Goal: Task Accomplishment & Management: Use online tool/utility

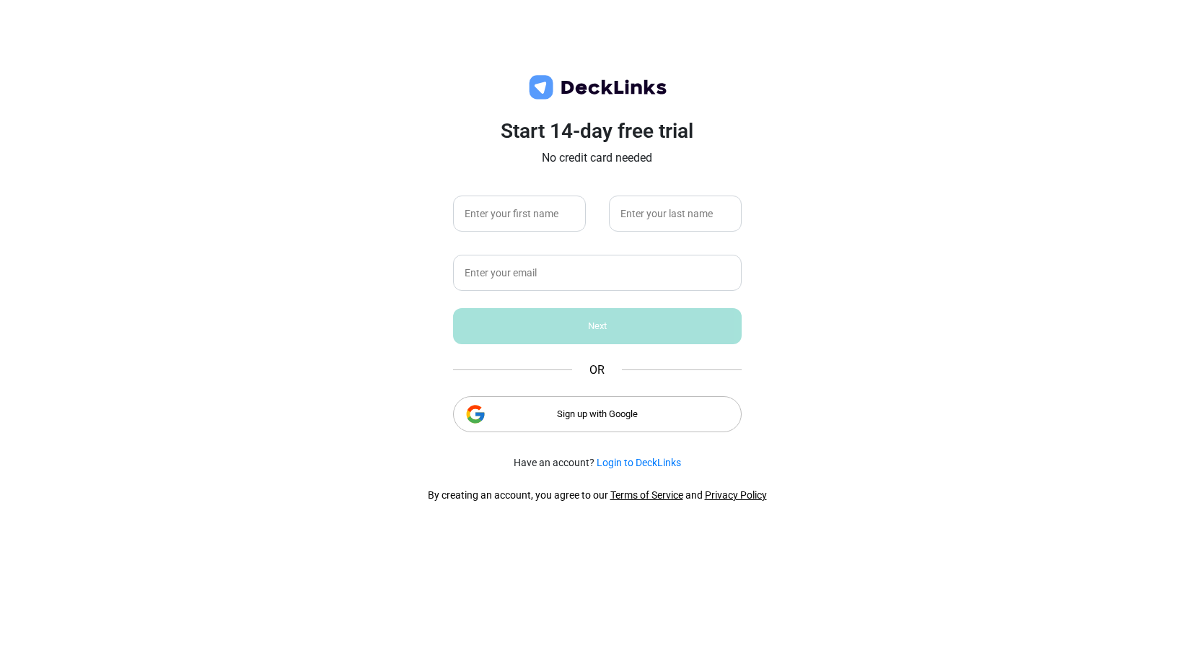
click at [581, 411] on div "Sign up with Google" at bounding box center [597, 414] width 289 height 36
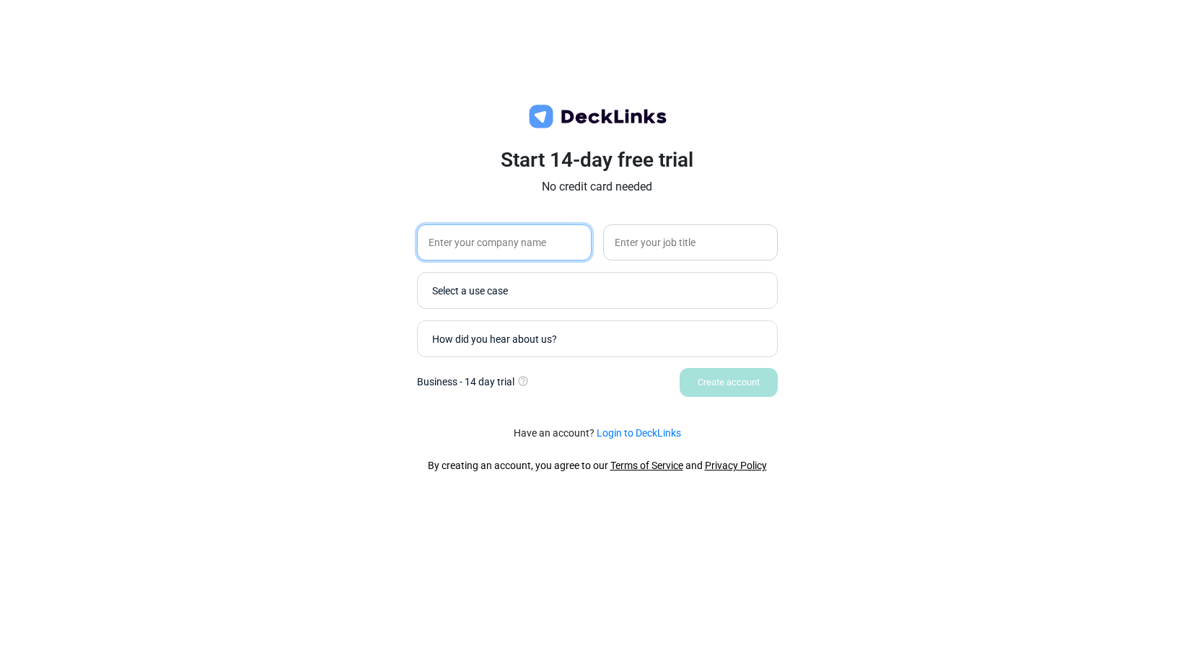
click at [549, 237] on input "text" at bounding box center [504, 242] width 175 height 36
click at [858, 183] on div "Start 14-day free trial No credit card needed Select a use case How did you hea…" at bounding box center [597, 324] width 1194 height 648
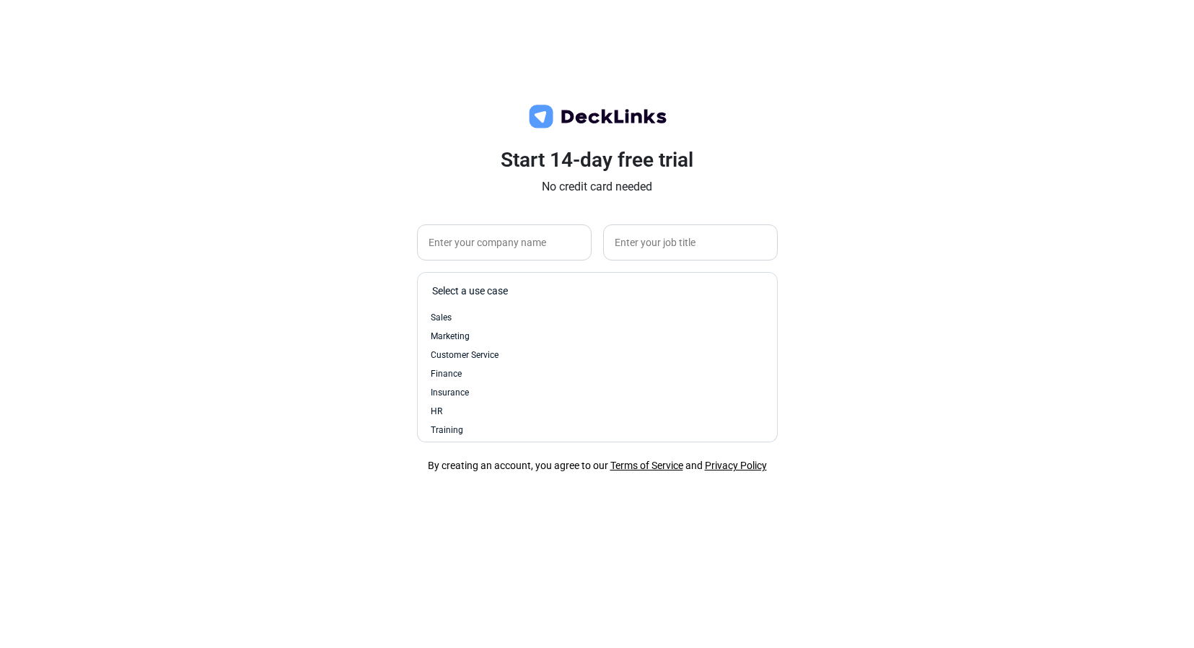
click at [642, 287] on div "Select a use case" at bounding box center [601, 290] width 338 height 15
click at [489, 387] on div "Fundraising" at bounding box center [597, 387] width 333 height 13
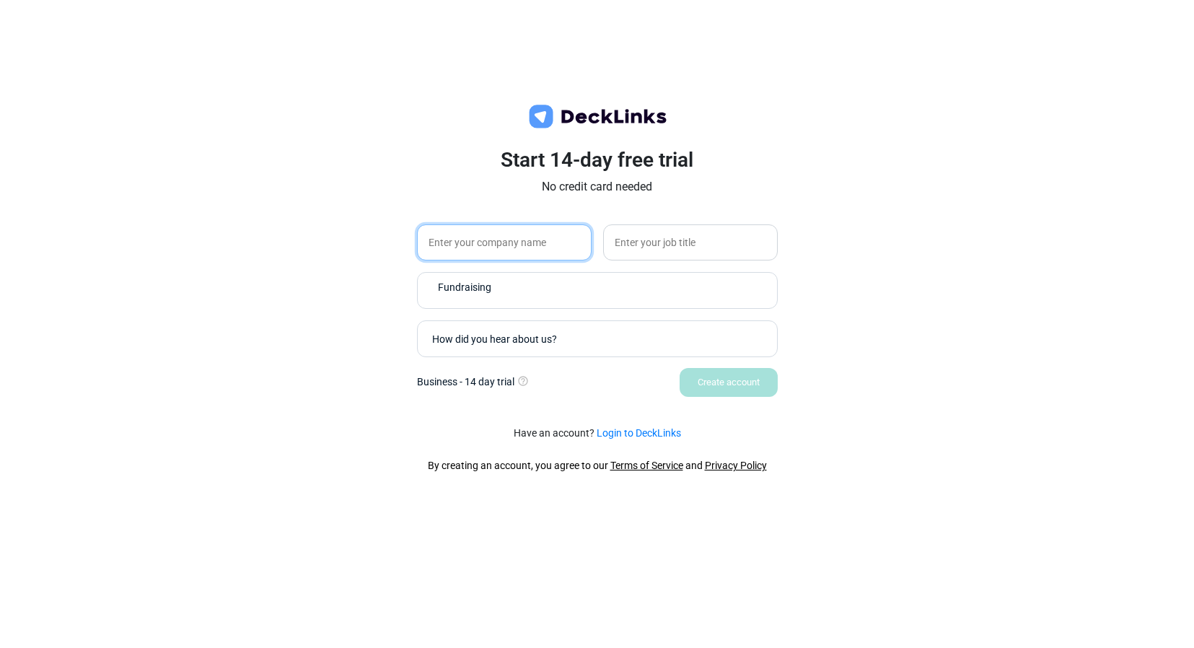
click at [527, 239] on input "text" at bounding box center [504, 242] width 175 height 36
click at [432, 243] on input "glossa AI" at bounding box center [504, 242] width 175 height 36
type input "Glossa AI"
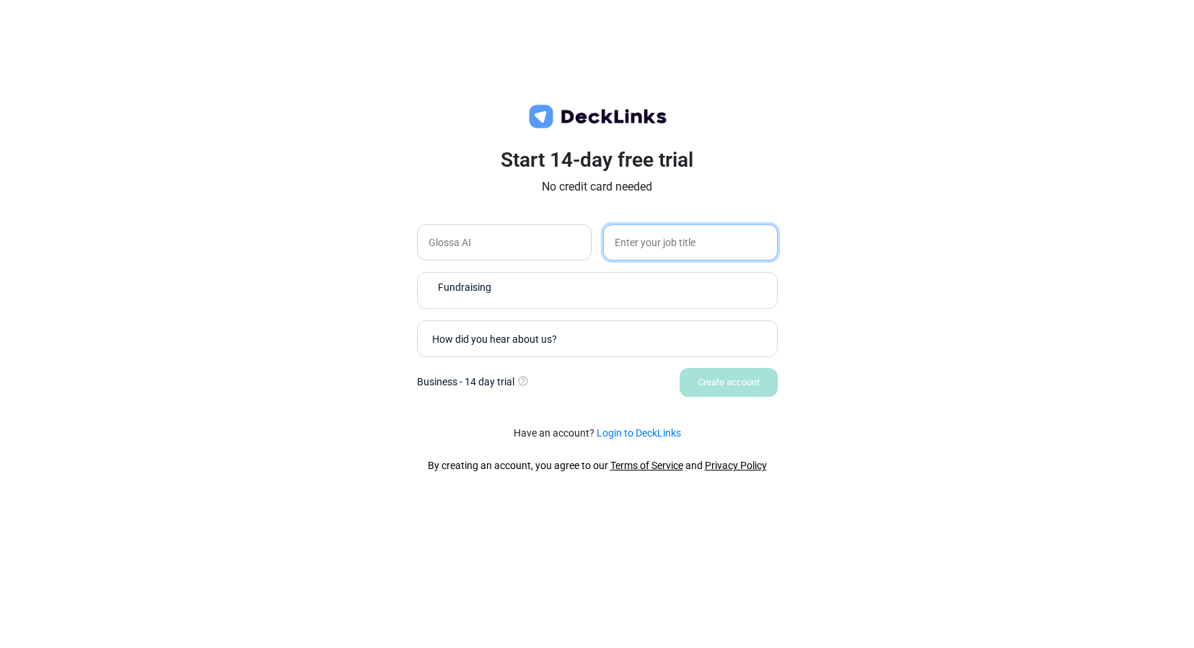
click at [663, 229] on input "text" at bounding box center [690, 242] width 175 height 36
type input "Founder"
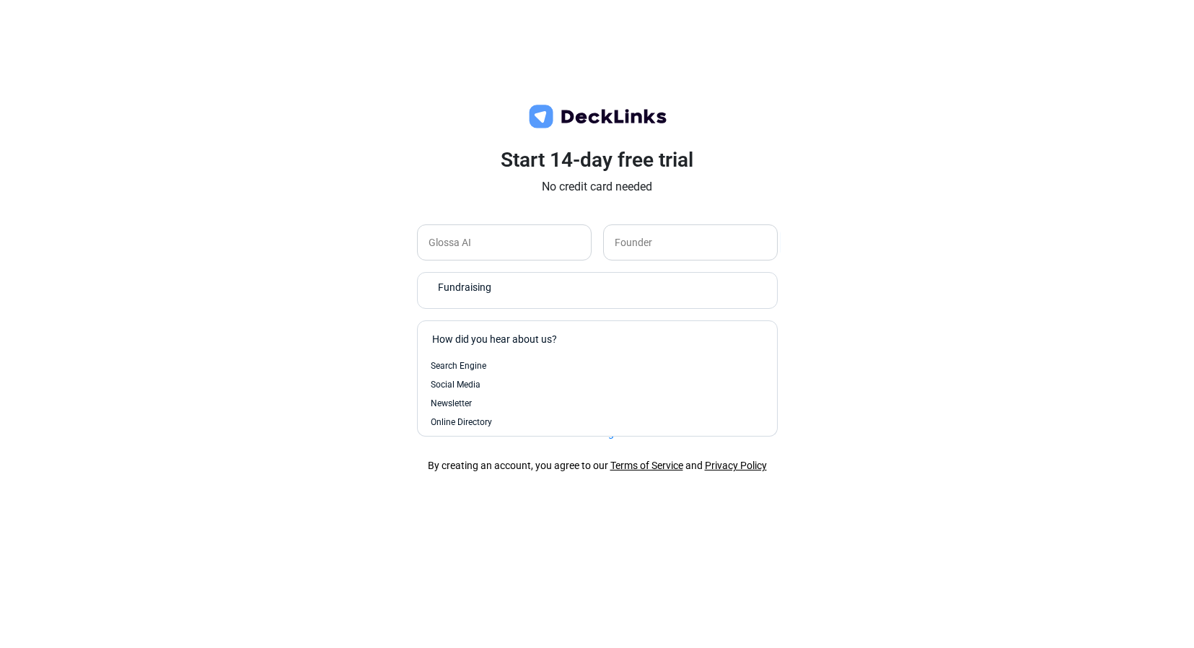
click at [689, 349] on div "How did you hear about us?" at bounding box center [594, 339] width 338 height 28
click at [603, 360] on div "Search Engine" at bounding box center [597, 365] width 333 height 13
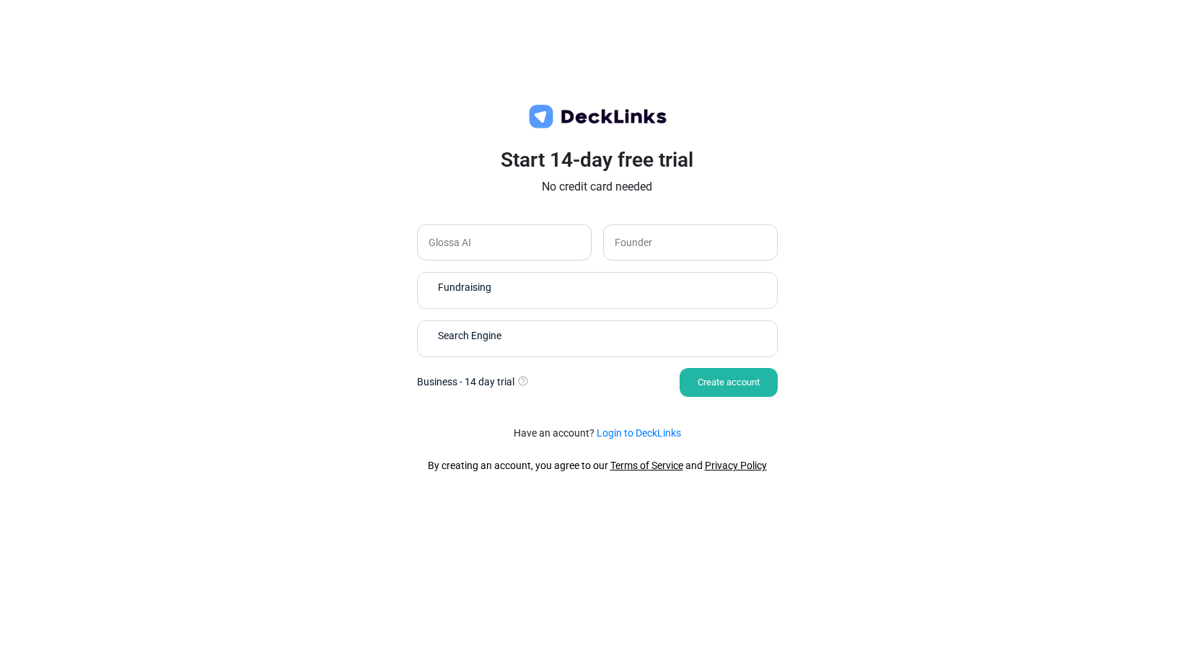
click at [749, 388] on div "Create account" at bounding box center [729, 382] width 98 height 29
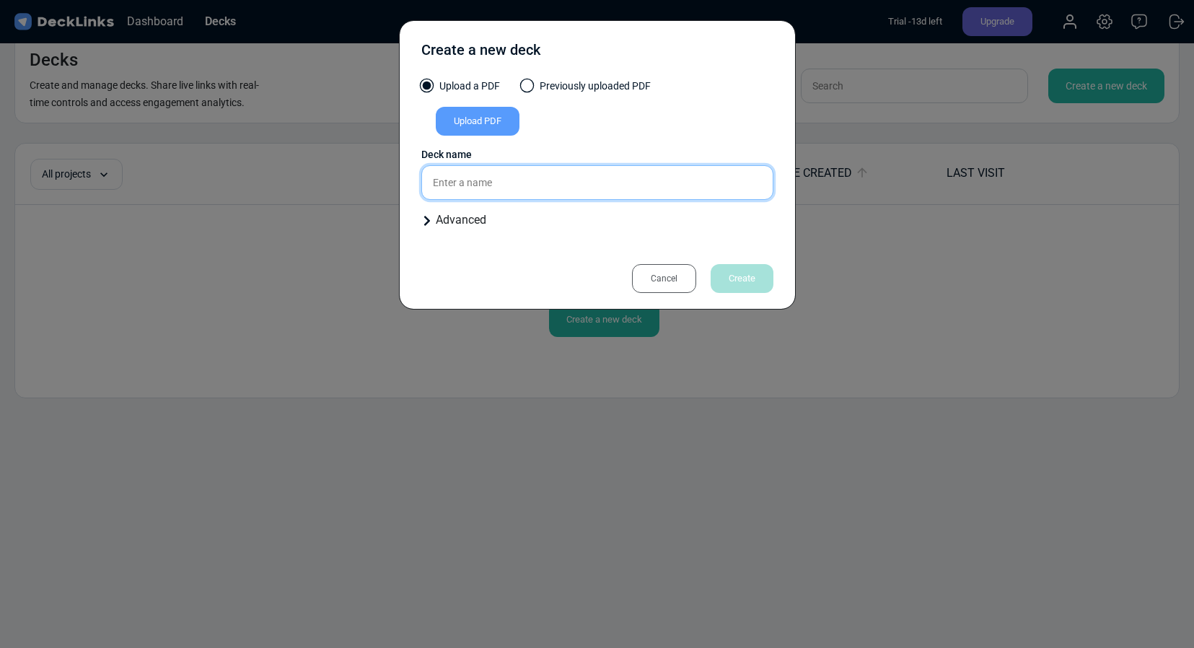
click at [621, 181] on input "text" at bounding box center [597, 182] width 352 height 35
type input "Glossa - Pre Seed - Introductory Deck"
click at [663, 147] on div "Deck name" at bounding box center [597, 154] width 352 height 15
click at [483, 118] on div "Upload PDF" at bounding box center [478, 121] width 84 height 29
click at [0, 0] on input "Upload PDF" at bounding box center [0, 0] width 0 height 0
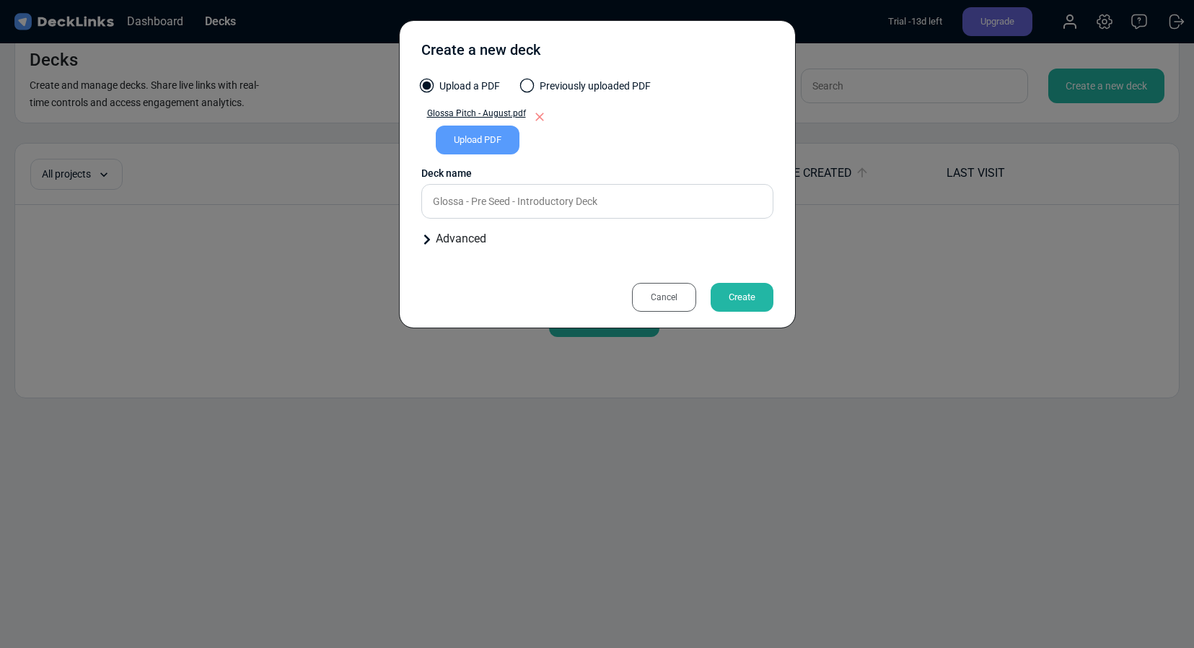
click at [759, 91] on div "Upload a PDF Previously uploaded PDF" at bounding box center [597, 93] width 352 height 28
click at [538, 117] on icon "button" at bounding box center [540, 117] width 9 height 9
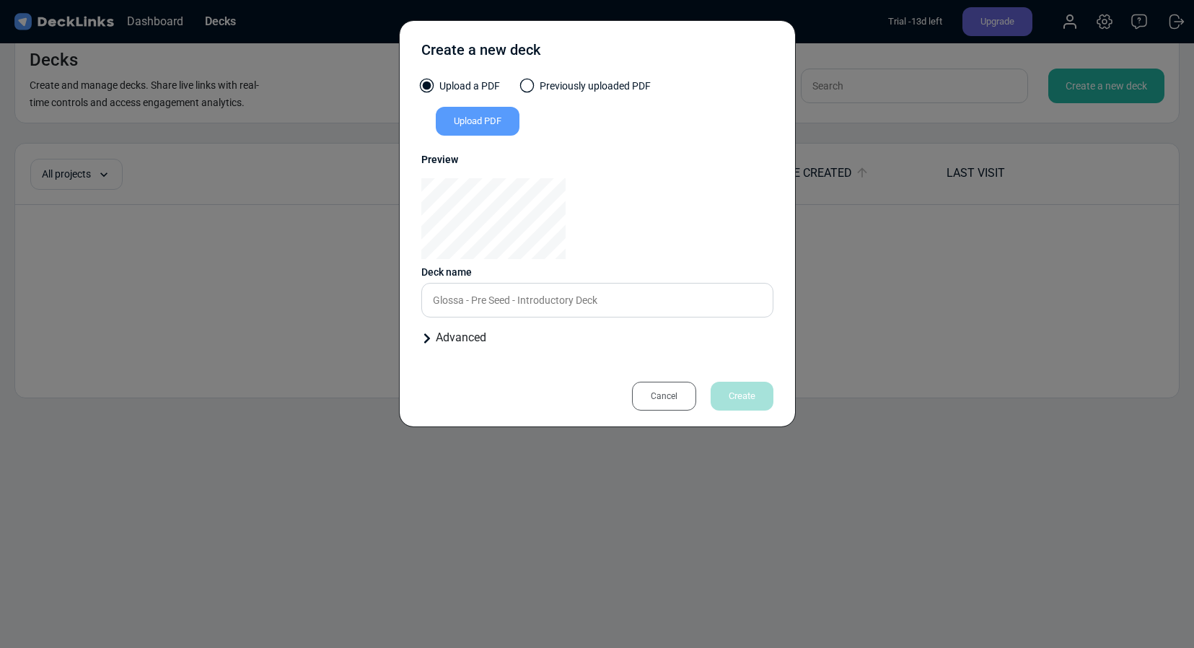
click at [481, 120] on div "Upload PDF" at bounding box center [478, 121] width 84 height 29
click at [0, 0] on input "Upload PDF" at bounding box center [0, 0] width 0 height 0
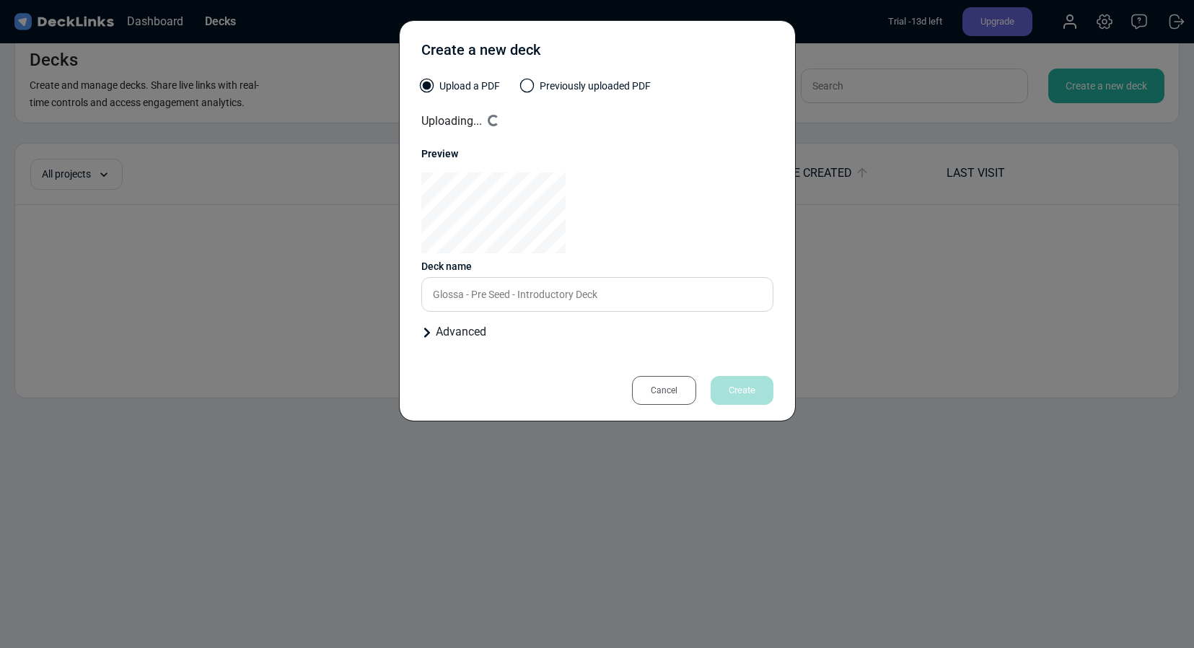
click at [429, 338] on icon at bounding box center [427, 333] width 12 height 12
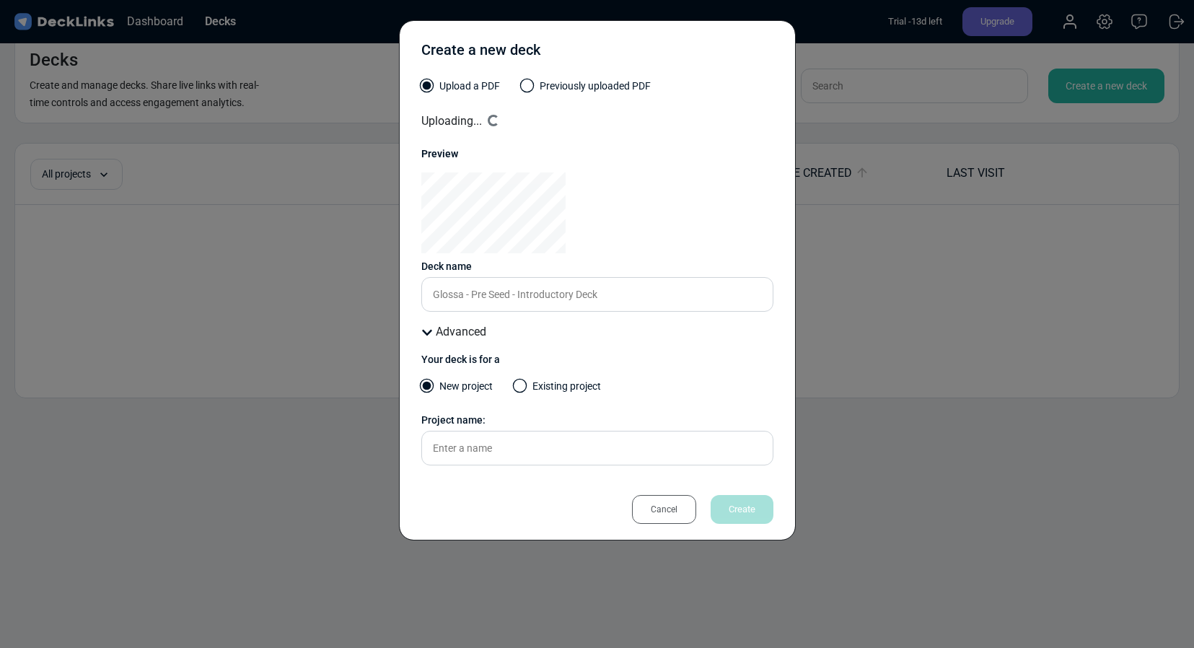
click at [429, 338] on icon at bounding box center [427, 333] width 12 height 12
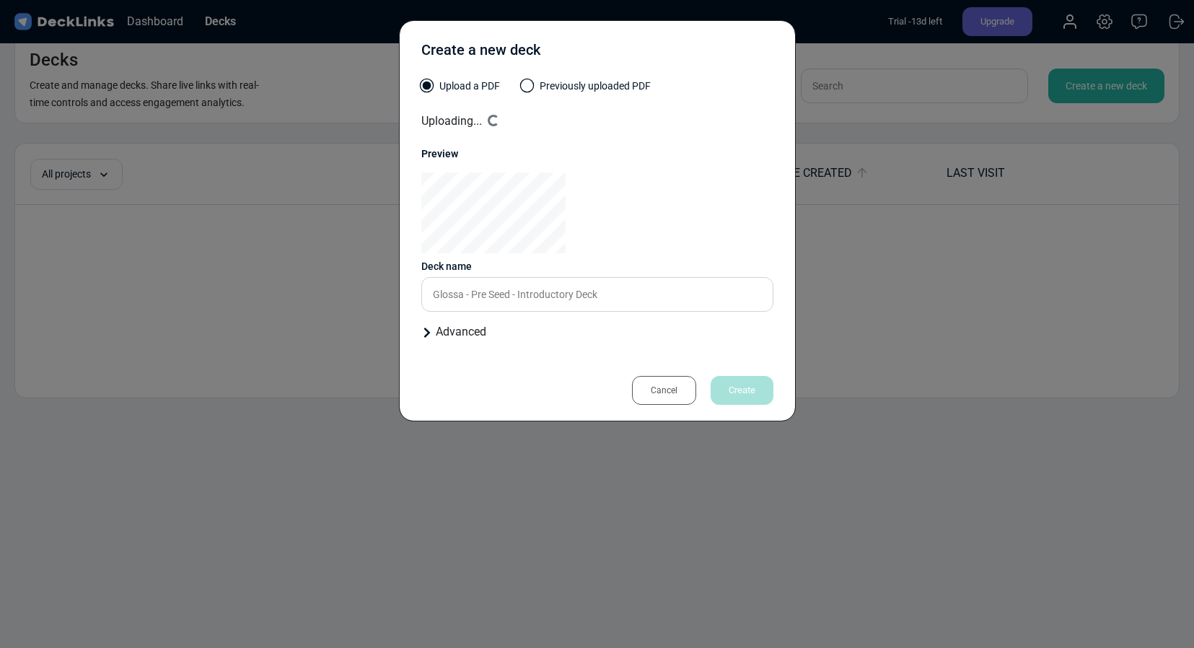
click at [429, 338] on icon at bounding box center [427, 333] width 12 height 12
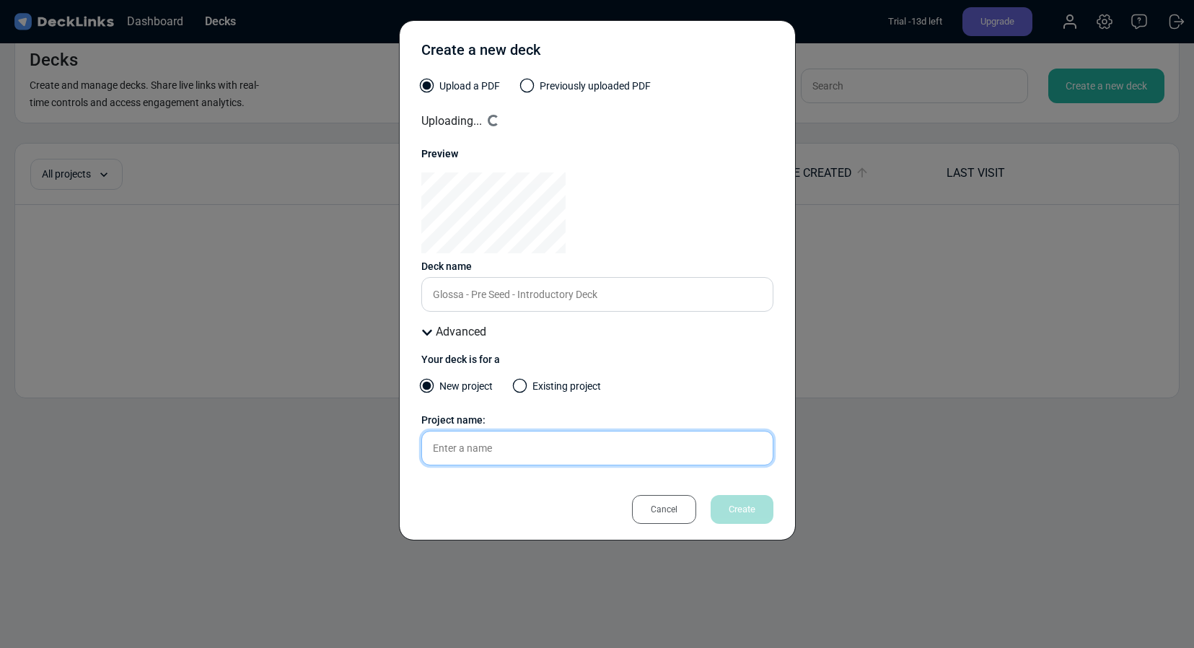
click at [468, 453] on div "Create a new deck Upload a PDF Previously uploaded PDF Uploading... Loading... …" at bounding box center [597, 324] width 1194 height 648
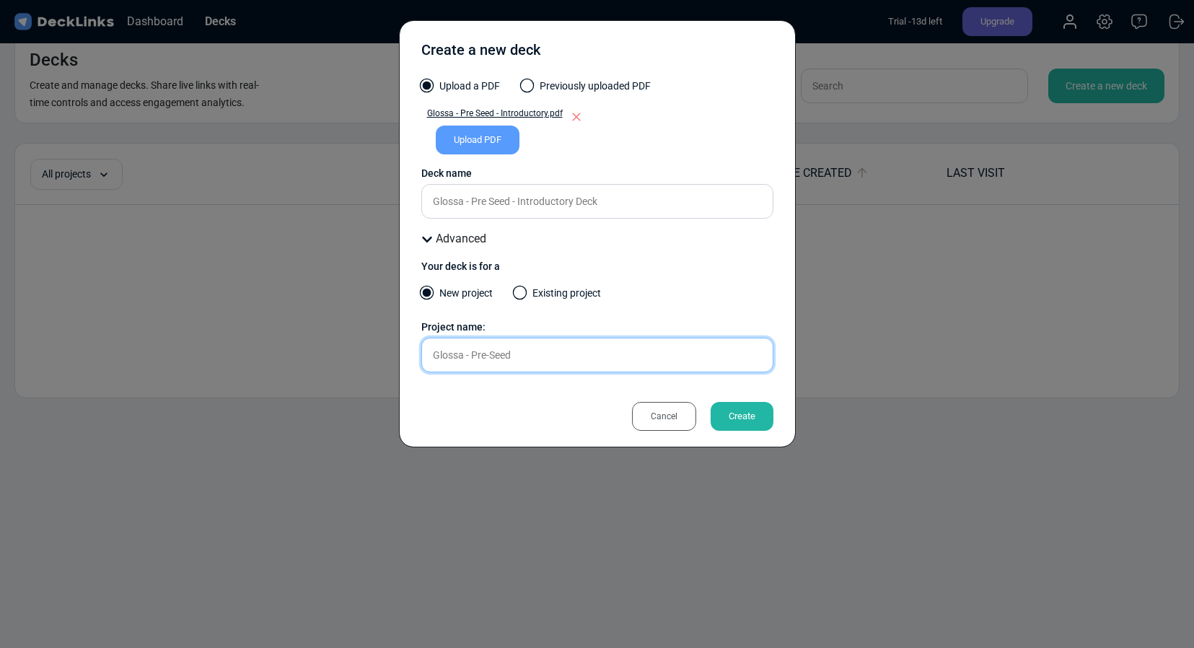
type input "Glossa - Pre-Seed"
click at [702, 263] on div "Your deck is for a" at bounding box center [597, 266] width 352 height 15
click at [432, 240] on div "Advanced" at bounding box center [597, 238] width 352 height 17
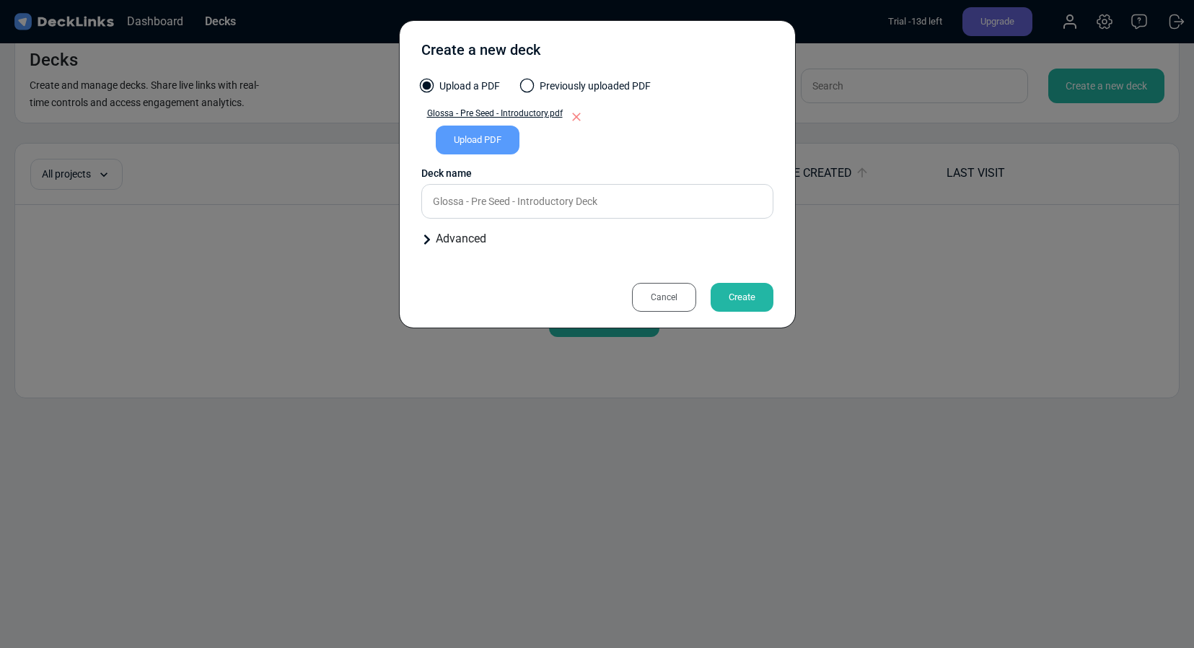
click at [755, 301] on div "Create" at bounding box center [742, 297] width 63 height 29
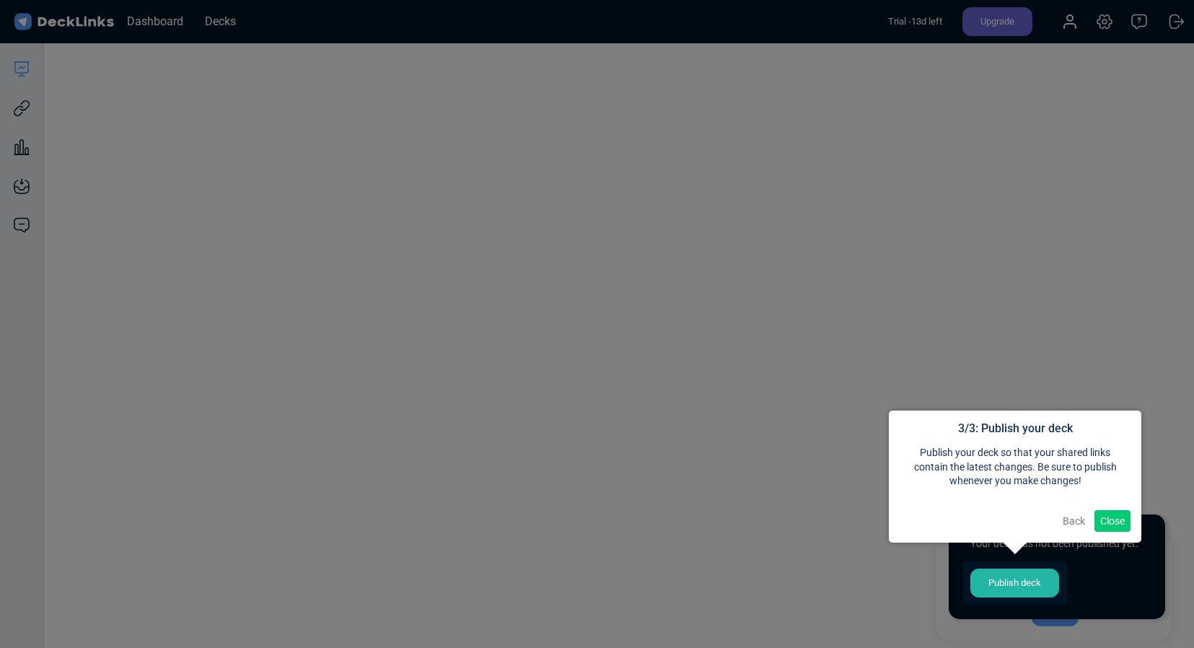
click at [1105, 522] on button "Close" at bounding box center [1113, 521] width 36 height 22
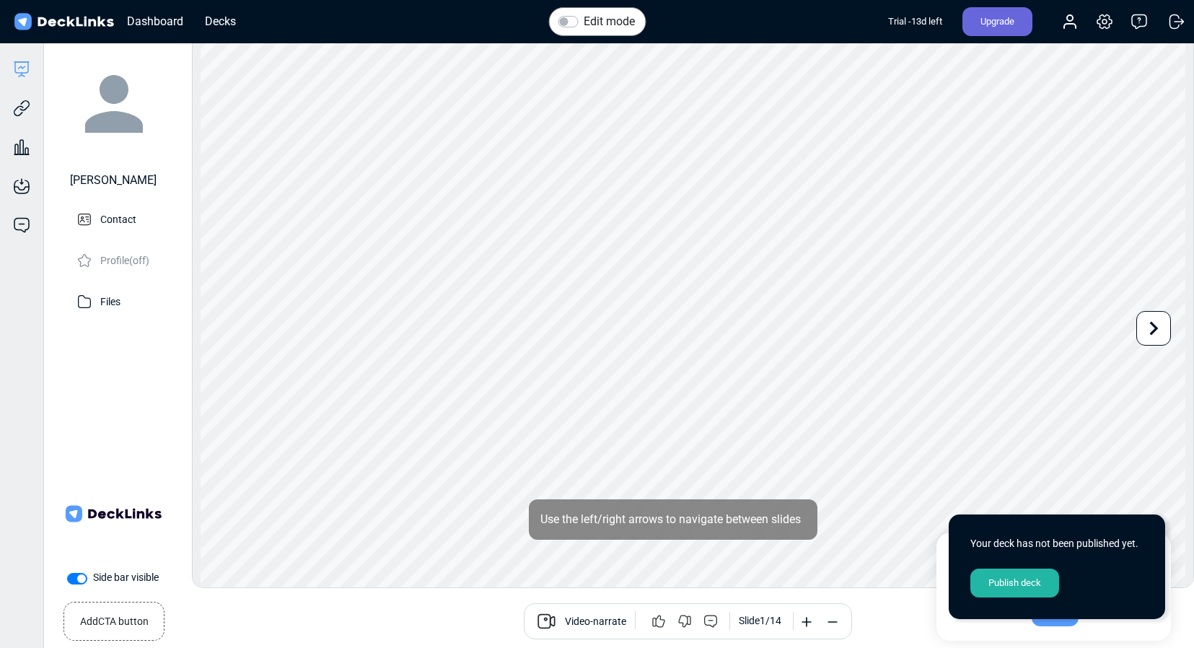
click at [918, 637] on div "Video-narrate Slide 1 / 14" at bounding box center [687, 621] width 989 height 36
click at [922, 616] on div "Video-narrate Slide 1 / 14" at bounding box center [687, 621] width 989 height 36
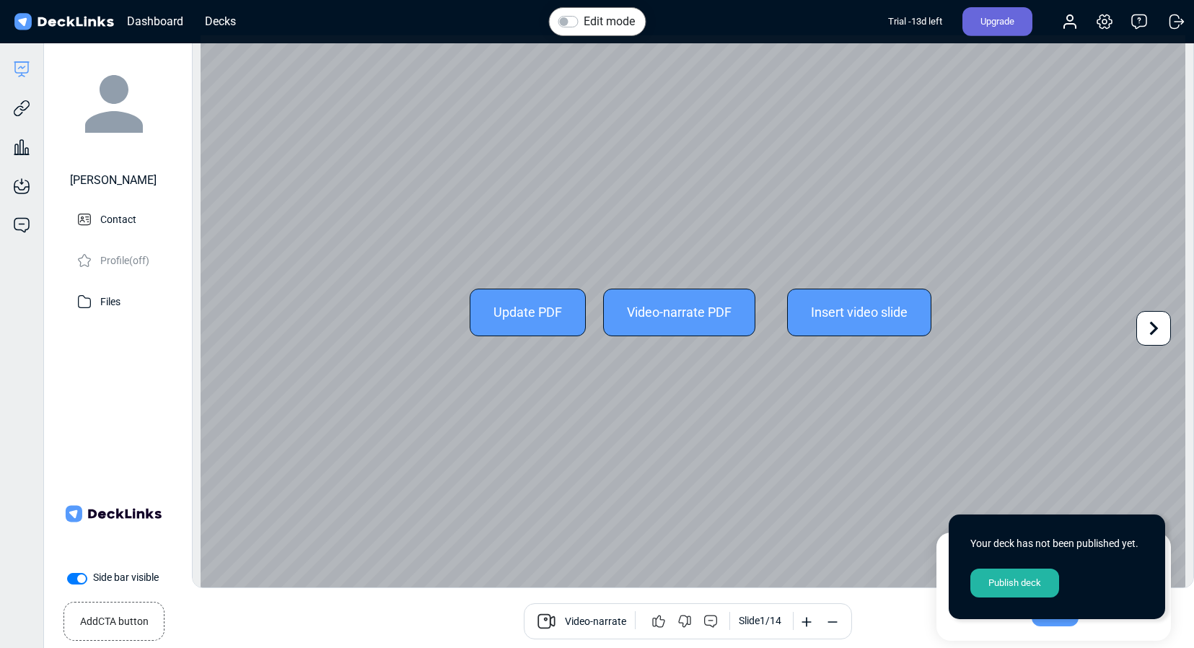
click at [1153, 329] on icon at bounding box center [1153, 328] width 27 height 27
click at [1153, 328] on icon at bounding box center [1153, 328] width 27 height 27
click at [1154, 327] on icon at bounding box center [1153, 328] width 27 height 27
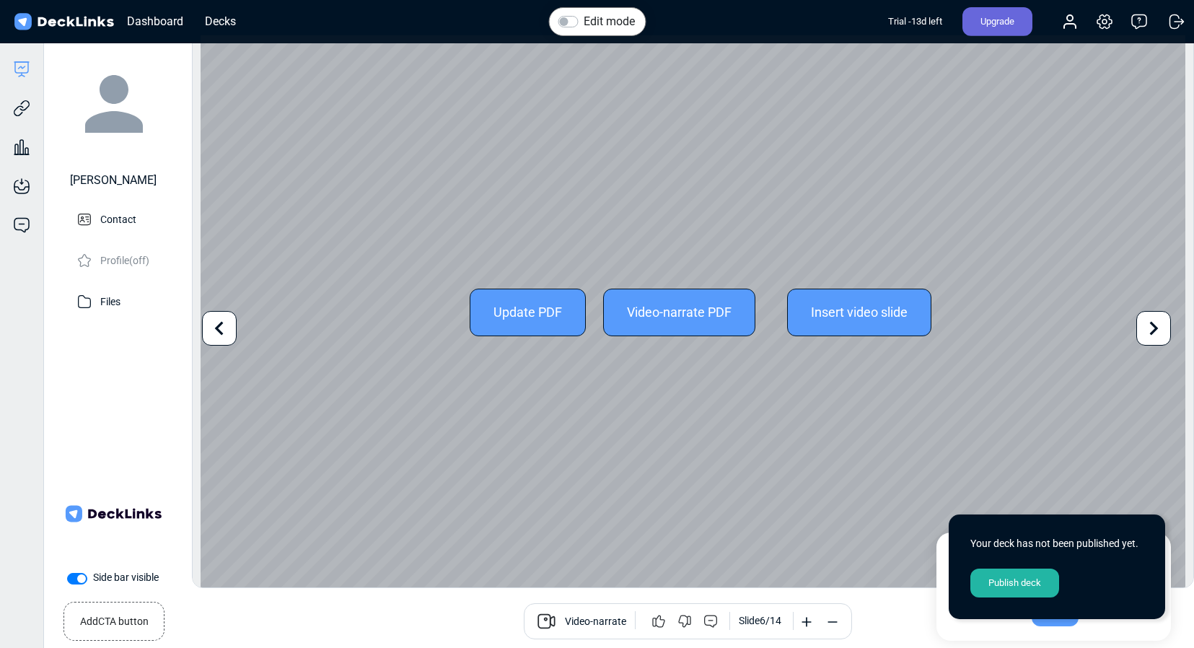
click at [1154, 327] on icon at bounding box center [1153, 328] width 27 height 27
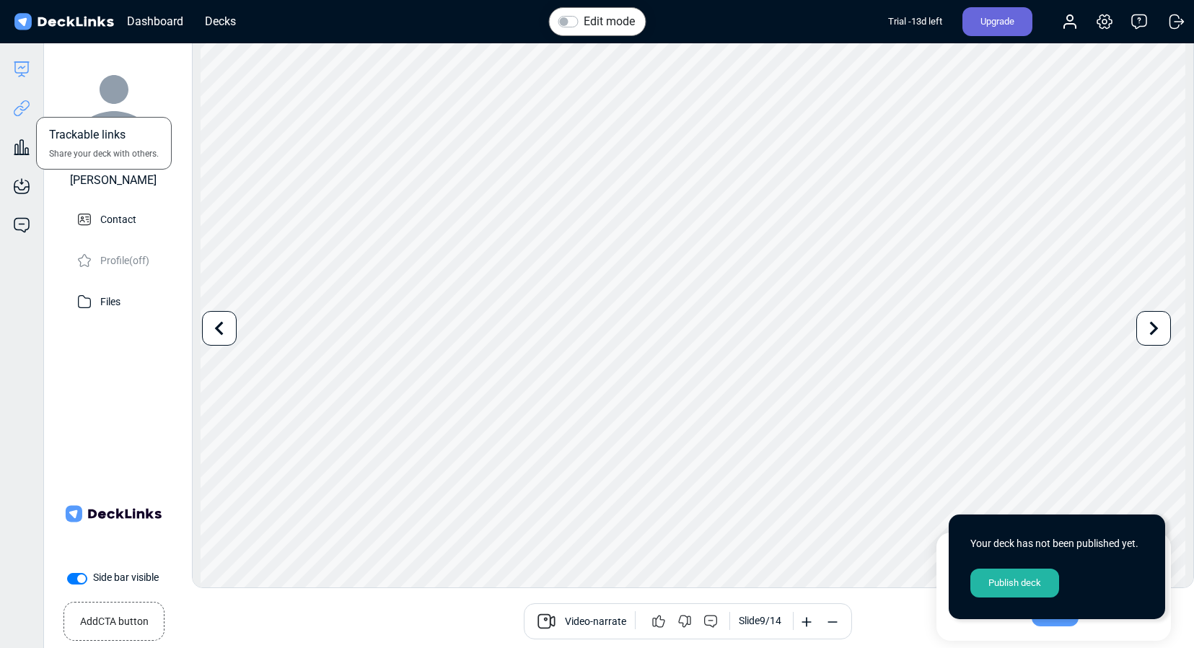
click at [14, 111] on icon at bounding box center [19, 110] width 10 height 11
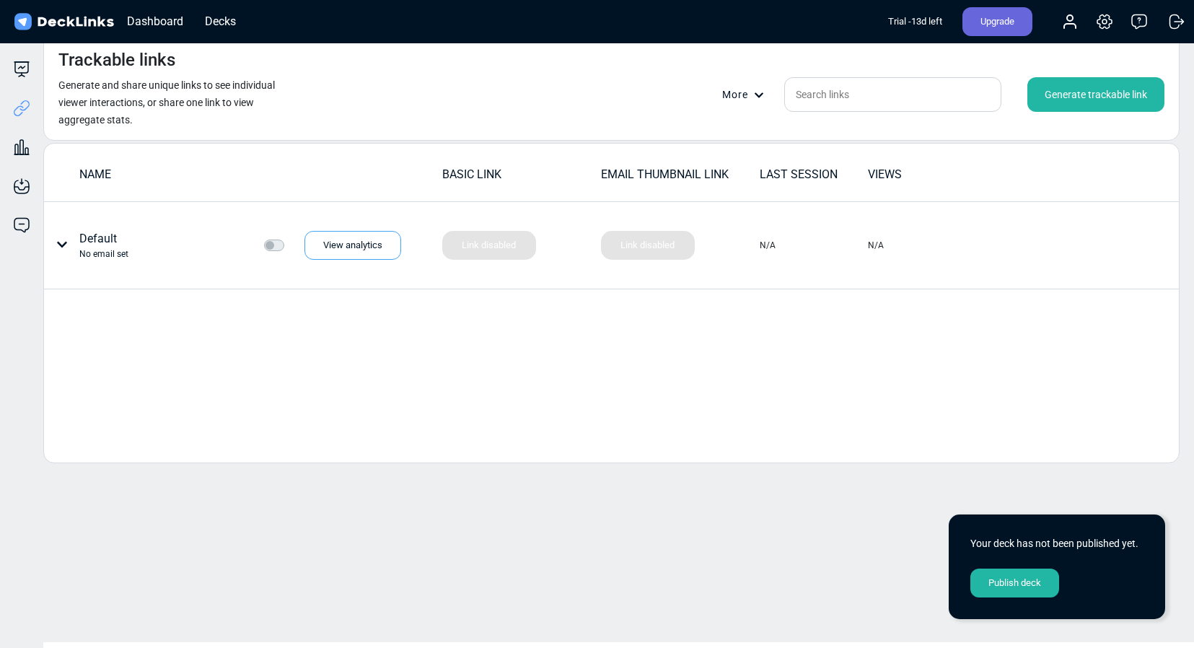
click at [1104, 100] on div "Generate trackable link" at bounding box center [1096, 94] width 137 height 35
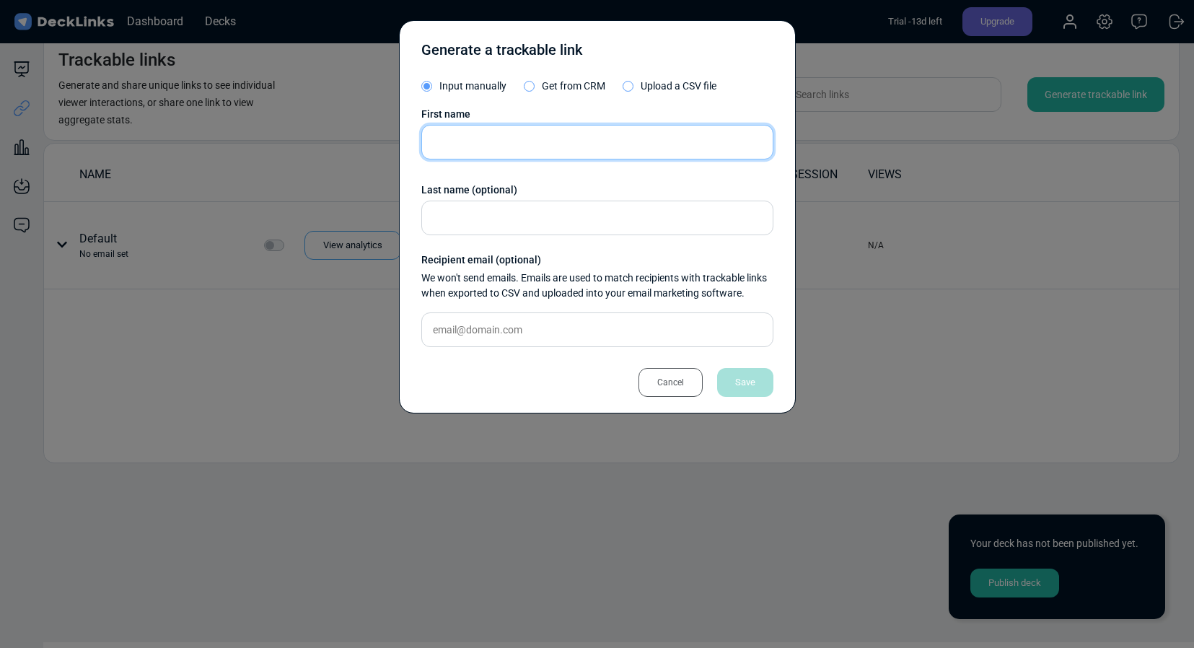
click at [606, 152] on input "text" at bounding box center [597, 142] width 352 height 35
drag, startPoint x: 458, startPoint y: 143, endPoint x: 545, endPoint y: 143, distance: 86.6
click at [543, 143] on input "[PERSON_NAME]" at bounding box center [597, 142] width 352 height 35
type input "[PERSON_NAME]"
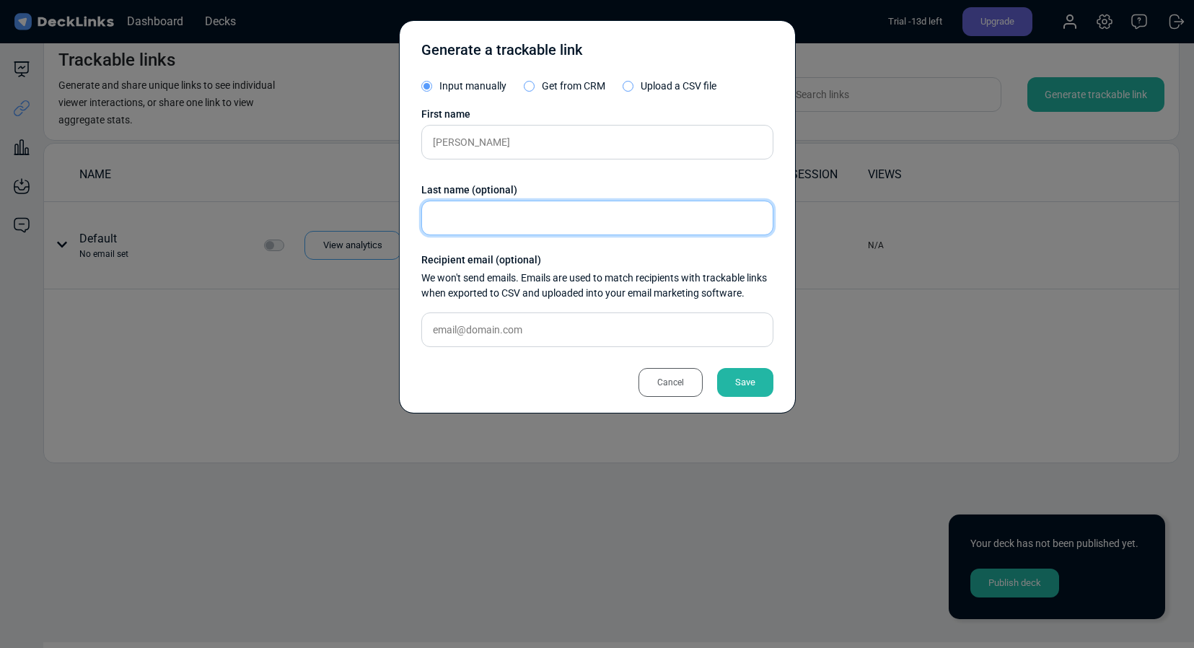
click at [504, 210] on input "text" at bounding box center [597, 218] width 352 height 35
paste input "[PERSON_NAME]"
type input "[PERSON_NAME]"
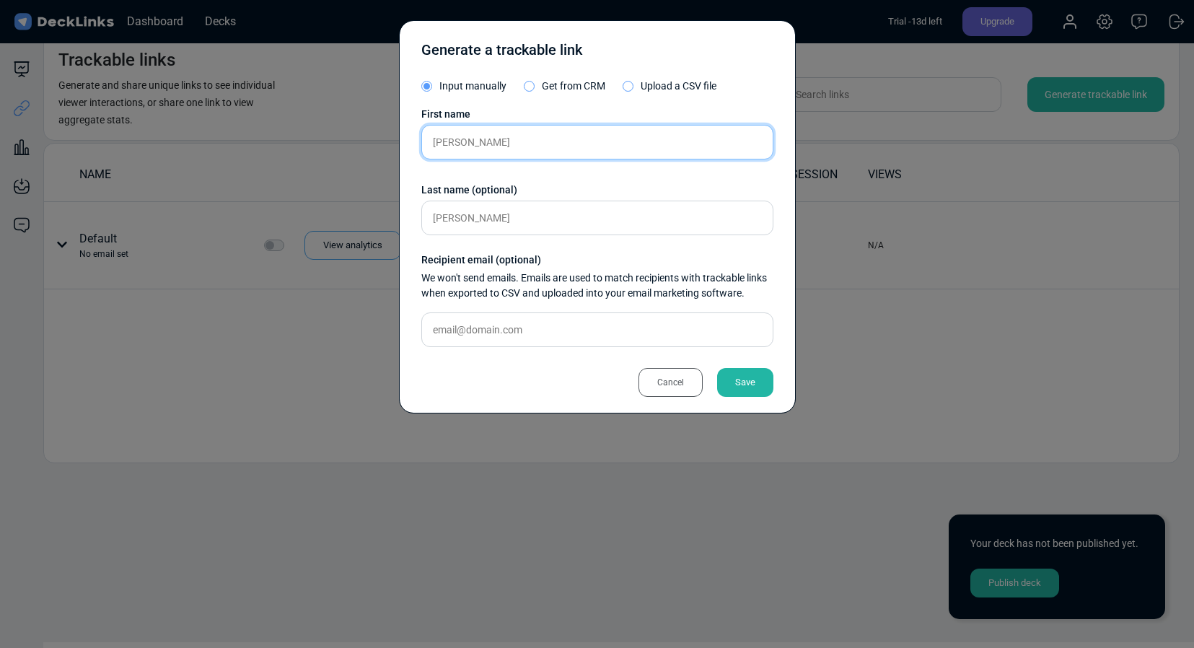
drag, startPoint x: 458, startPoint y: 142, endPoint x: 510, endPoint y: 142, distance: 52.0
click at [495, 142] on input "[PERSON_NAME]" at bounding box center [597, 142] width 352 height 35
type input "[PERSON_NAME]"
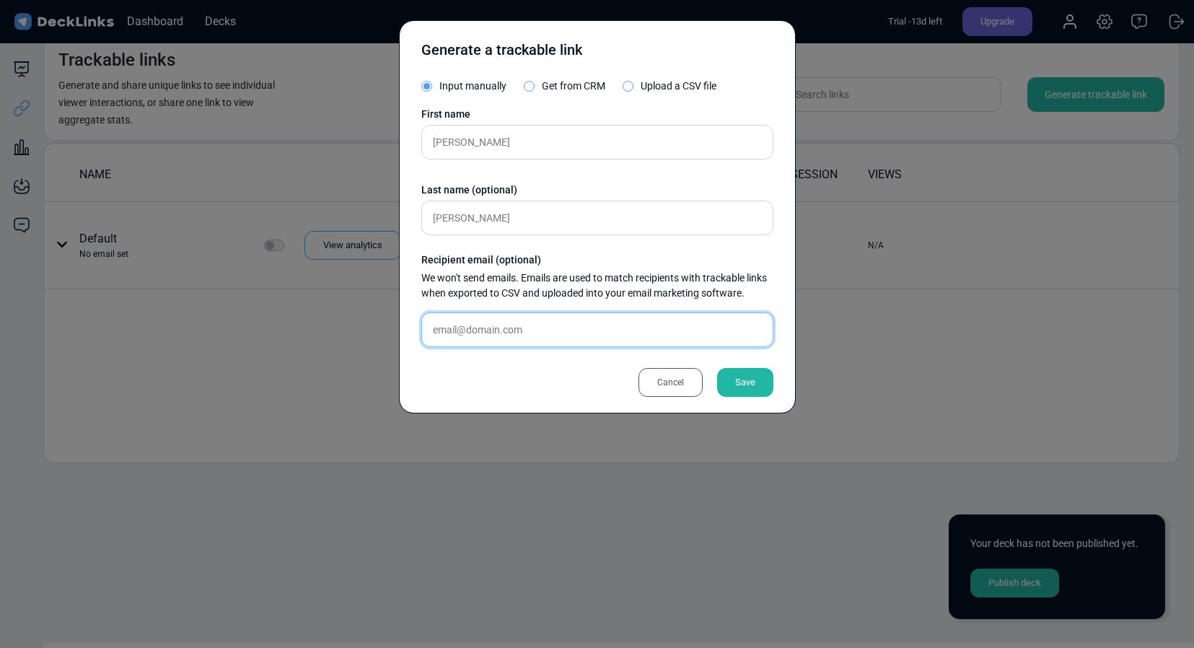
click at [523, 320] on input "text" at bounding box center [597, 330] width 352 height 35
click at [642, 255] on div "Recipient email (optional)" at bounding box center [597, 260] width 352 height 15
click at [740, 377] on div "Save" at bounding box center [745, 382] width 56 height 29
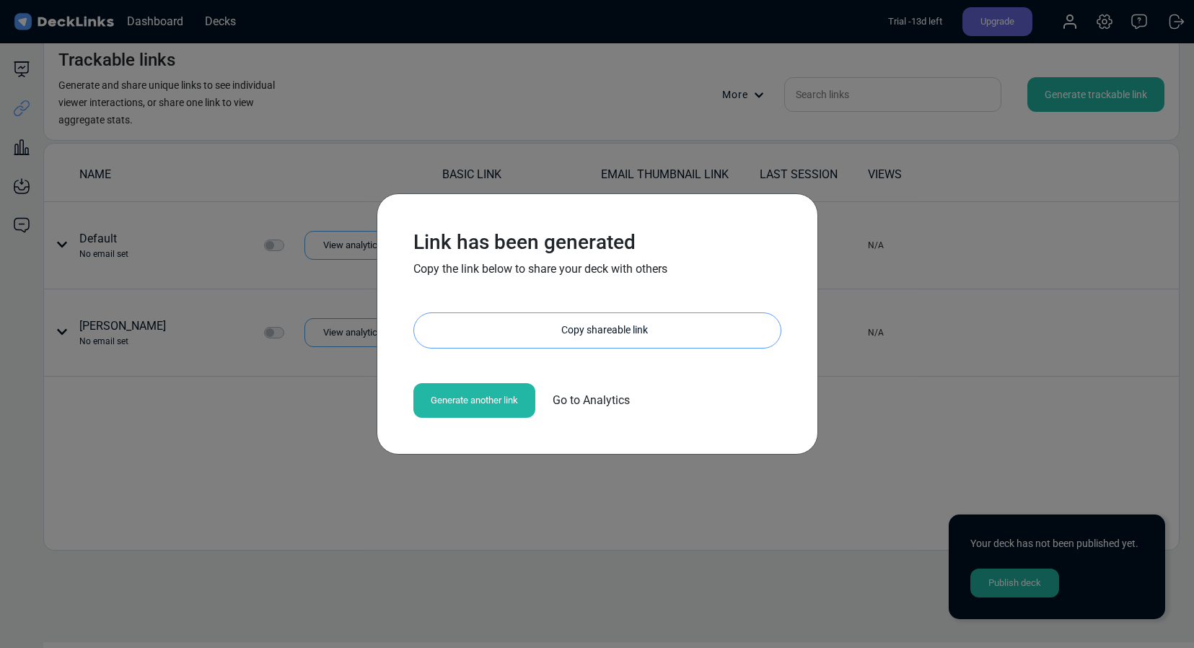
click at [607, 325] on div "Copy shareable link" at bounding box center [605, 330] width 352 height 35
click at [541, 327] on div "Copy shareable link" at bounding box center [605, 330] width 352 height 35
click at [554, 325] on div "Copy shareable link" at bounding box center [605, 330] width 352 height 35
click at [554, 325] on div "Link copied!" at bounding box center [605, 330] width 352 height 35
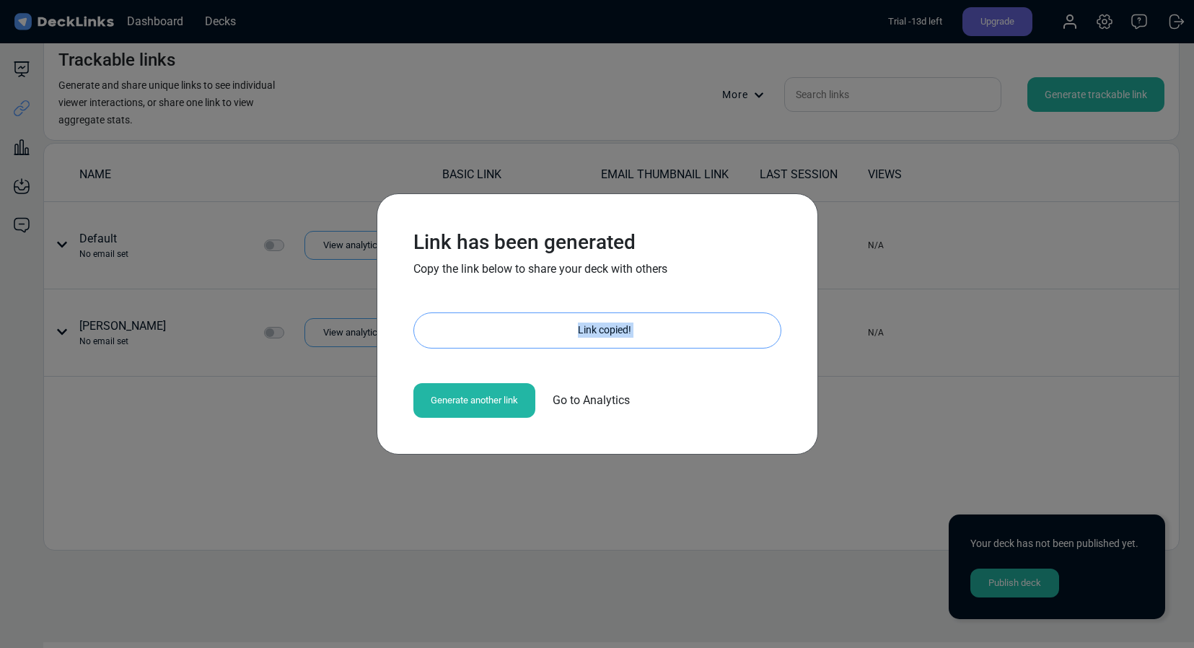
click at [554, 325] on div "Link copied!" at bounding box center [605, 330] width 352 height 35
click at [538, 355] on div "Link has been generated Copy the link below to share your deck with others [URL…" at bounding box center [597, 324] width 397 height 217
click at [383, 379] on div "Link has been generated Copy the link below to share your deck with others [URL…" at bounding box center [598, 323] width 442 height 261
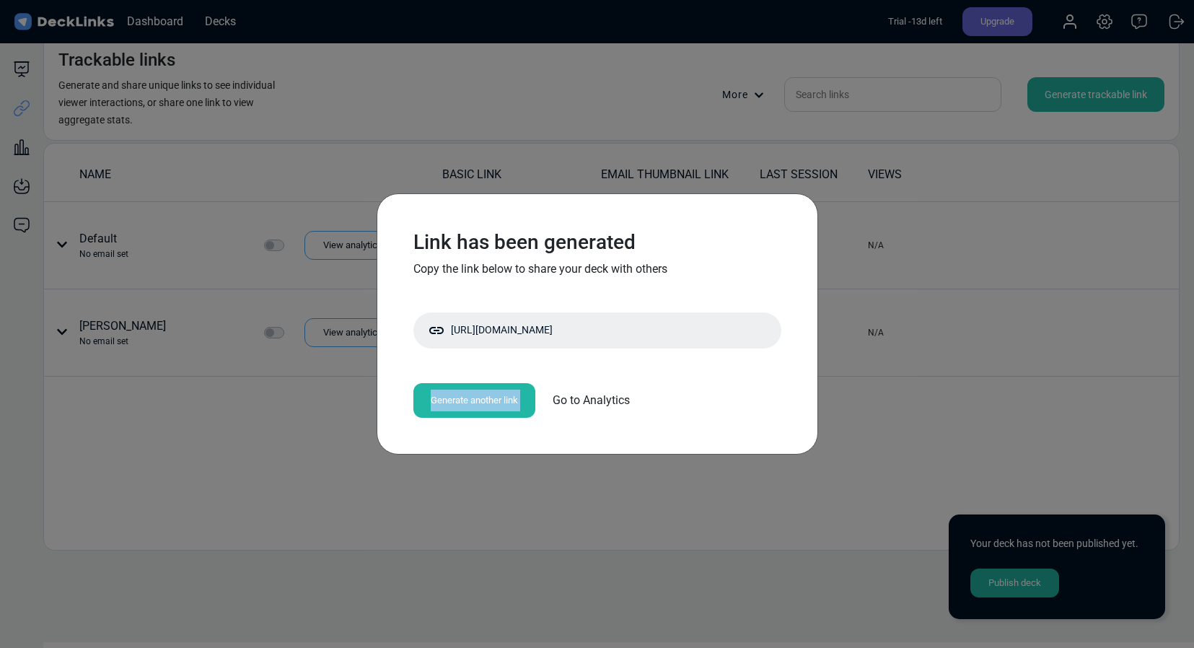
click at [658, 358] on div "Link has been generated Copy the link below to share your deck with others [URL…" at bounding box center [597, 324] width 397 height 217
click at [507, 395] on div "Generate another link" at bounding box center [475, 400] width 122 height 35
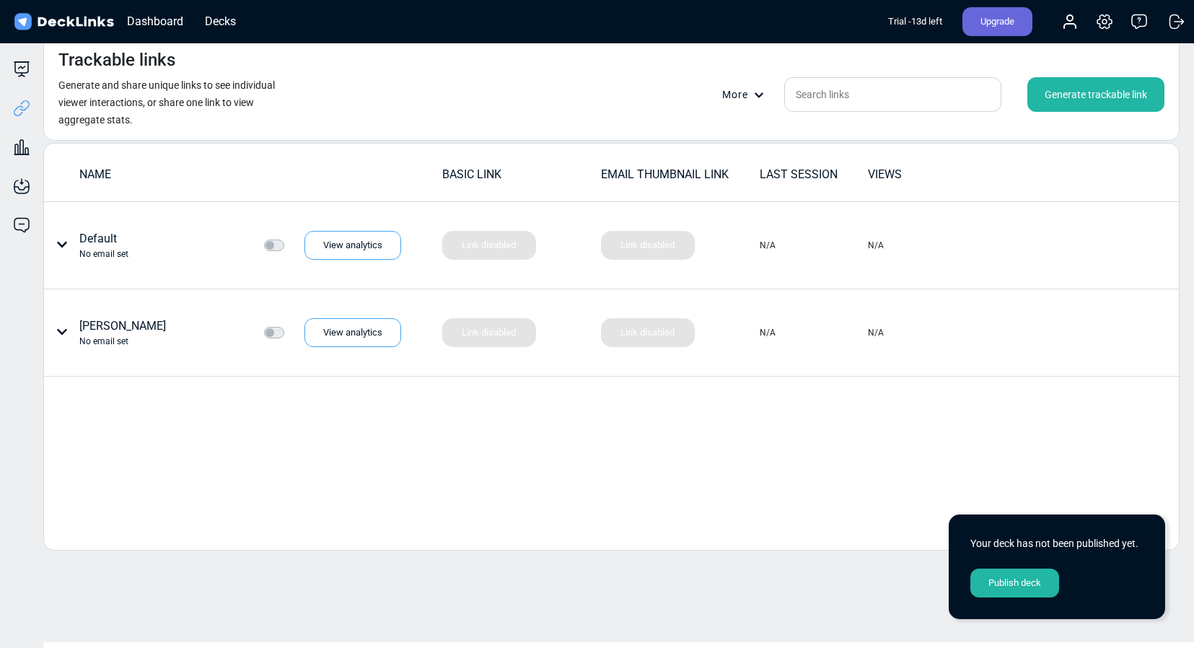
click at [1013, 578] on div "Publish deck" at bounding box center [1015, 583] width 89 height 29
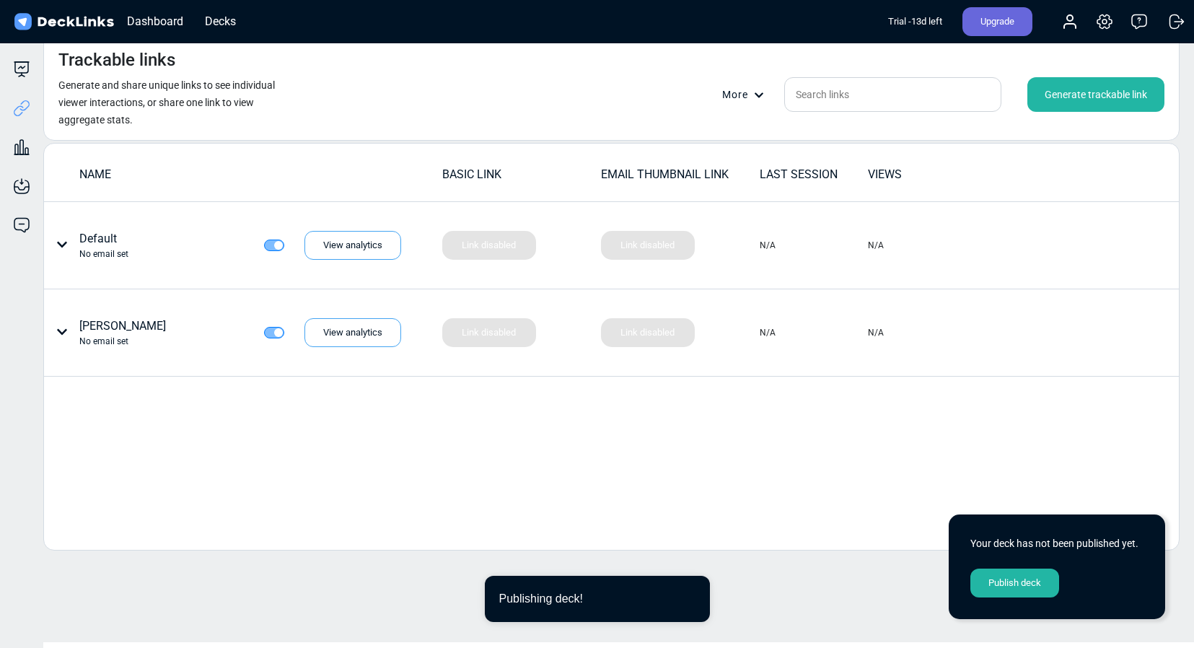
checkbox input "true"
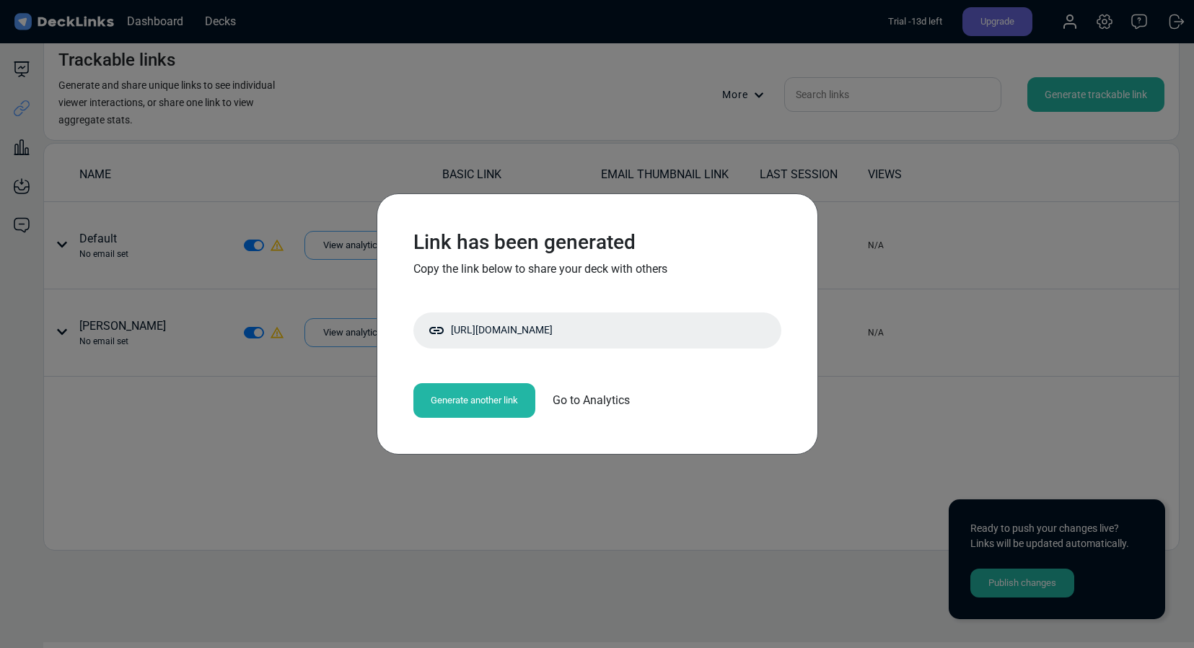
click at [516, 525] on div "Link has been generated Copy the link below to share your deck with others [URL…" at bounding box center [597, 324] width 1194 height 648
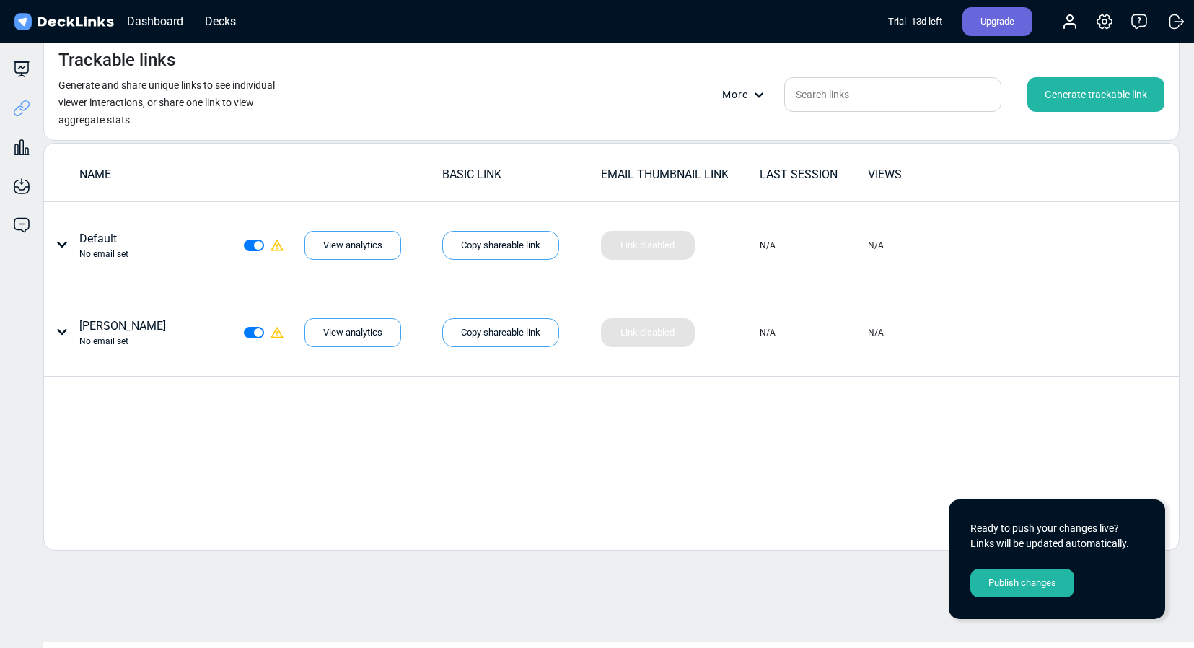
click at [954, 429] on div "NAME BASIC LINK EMAIL THUMBNAIL LINK LAST SESSION VIEWS Default No email set Yo…" at bounding box center [611, 347] width 1137 height 408
click at [1039, 586] on div "Publish changes" at bounding box center [1023, 583] width 104 height 29
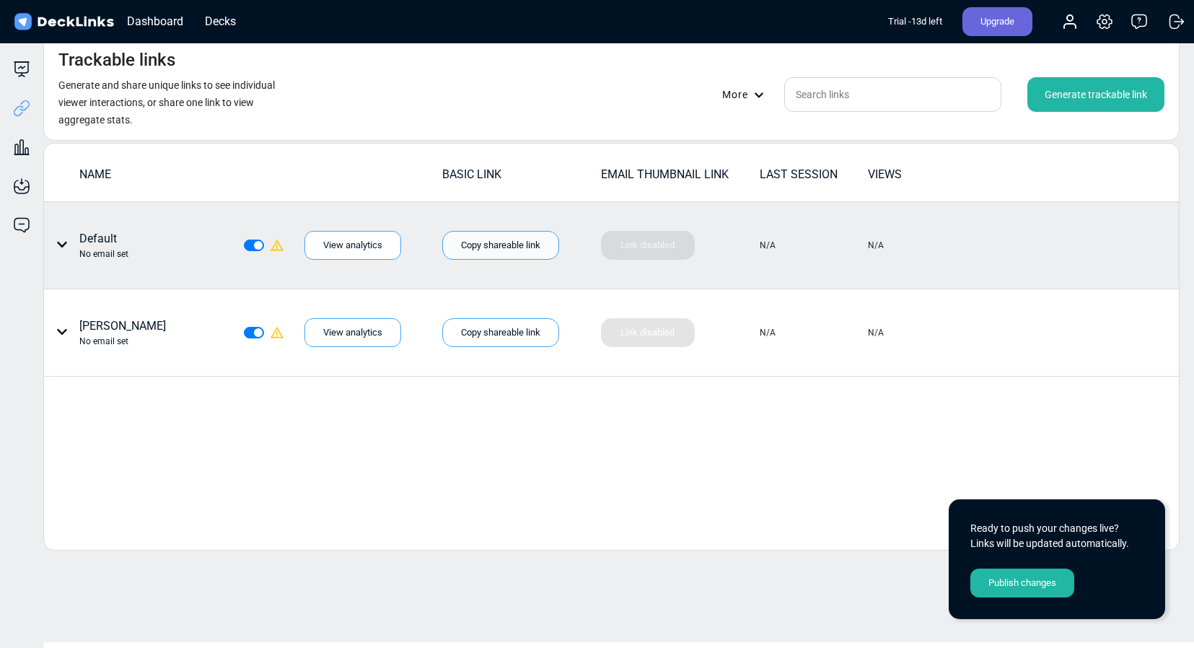
click at [540, 244] on div "Copy shareable link" at bounding box center [500, 245] width 117 height 29
